Goal: Transaction & Acquisition: Book appointment/travel/reservation

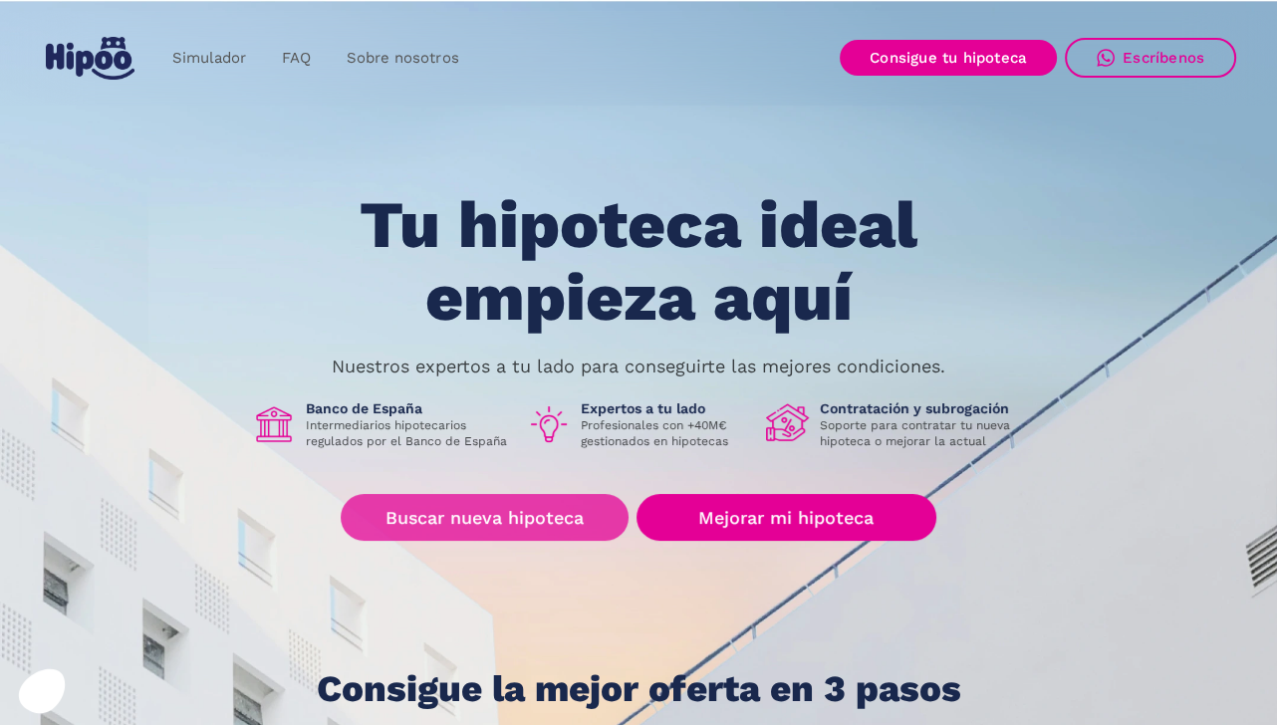
click at [529, 509] on link "Buscar nueva hipoteca" at bounding box center [485, 517] width 288 height 47
